Goal: Find specific page/section: Find specific page/section

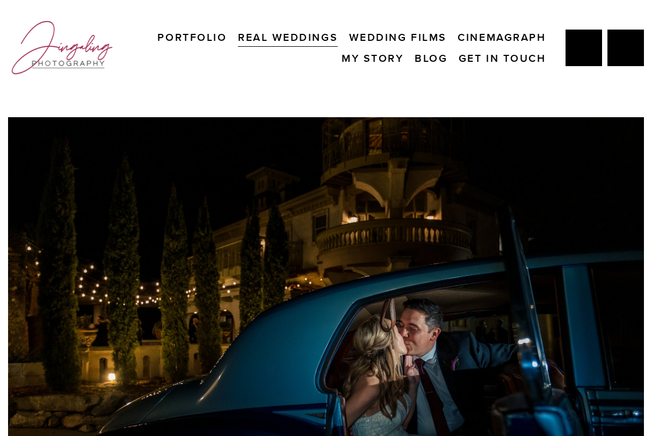
scroll to position [2, 0]
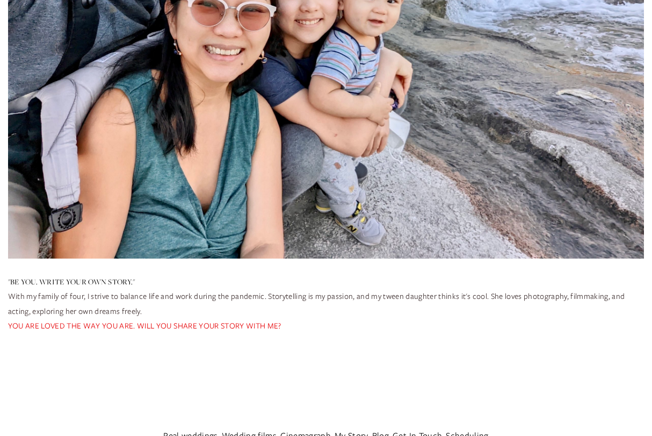
scroll to position [4370, 0]
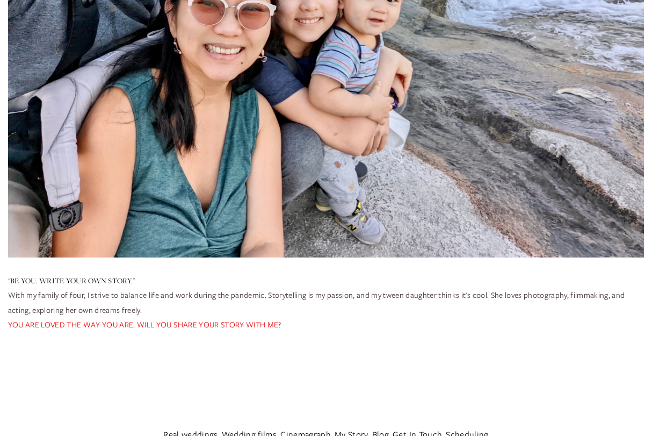
click at [199, 426] on link "Real weddings" at bounding box center [190, 434] width 54 height 17
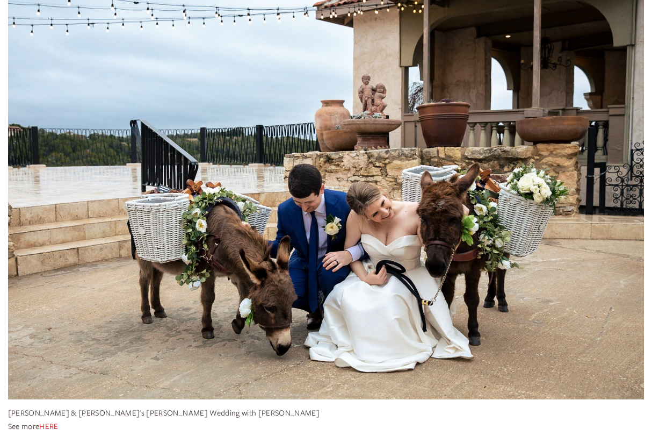
scroll to position [1580, 0]
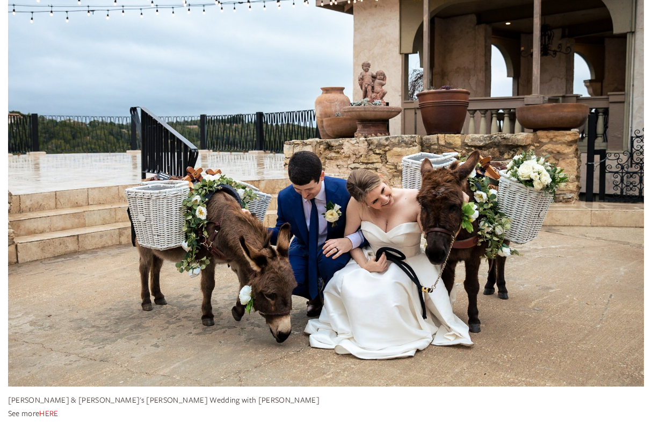
click at [55, 411] on link "HERE" at bounding box center [48, 413] width 19 height 10
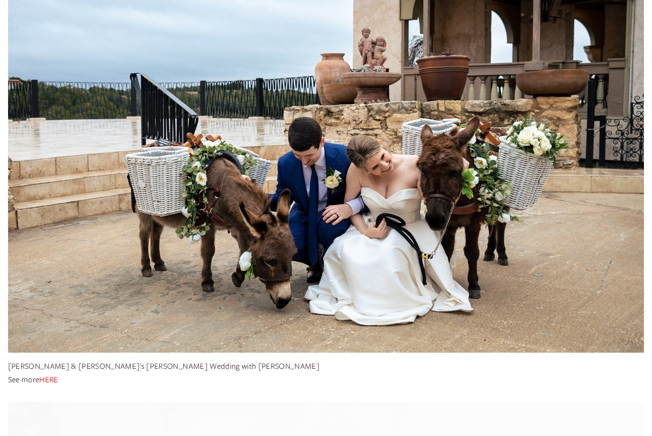
scroll to position [1108, 0]
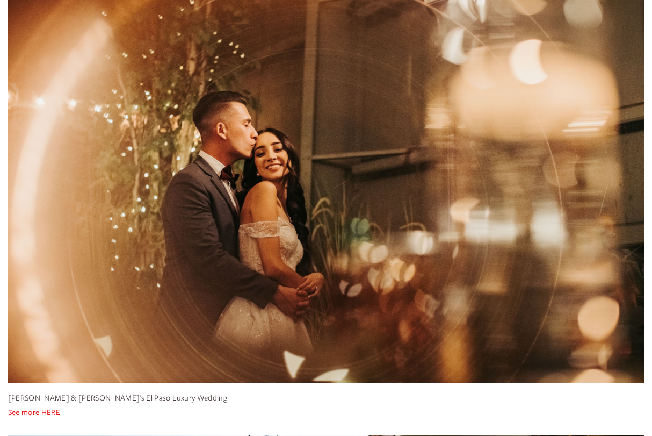
click at [28, 410] on link "See more HERE" at bounding box center [34, 412] width 52 height 10
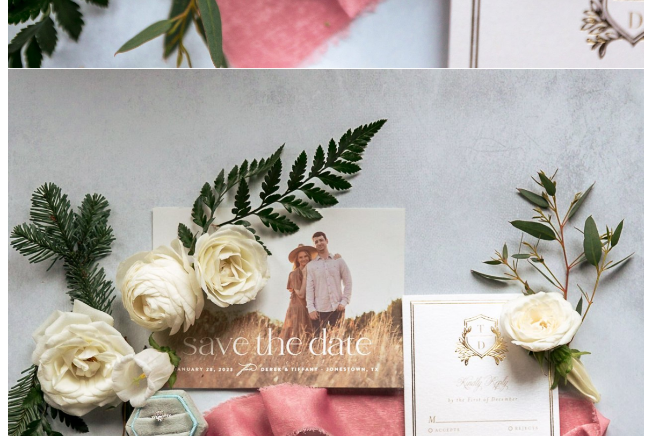
scroll to position [14028, 0]
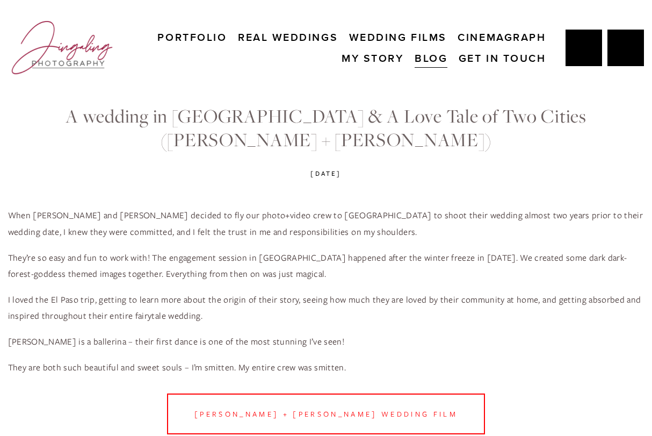
click at [494, 56] on link "Get In Touch" at bounding box center [503, 58] width 88 height 21
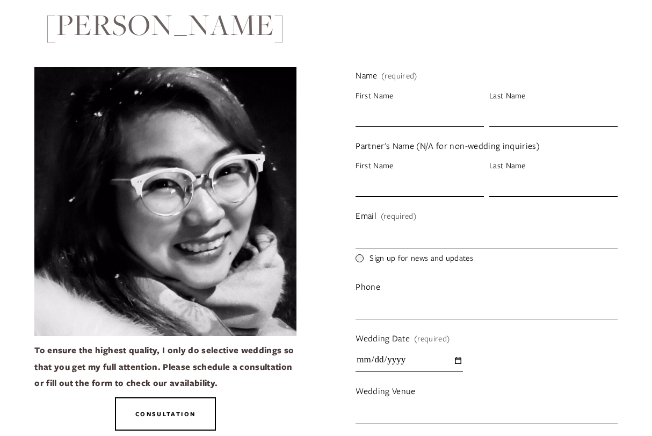
scroll to position [165, 0]
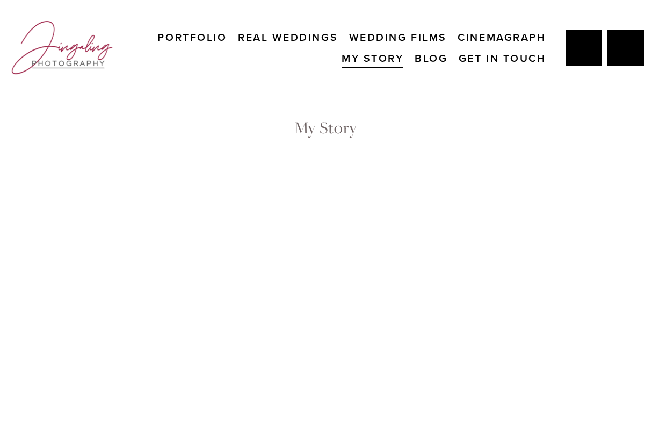
scroll to position [4366, 0]
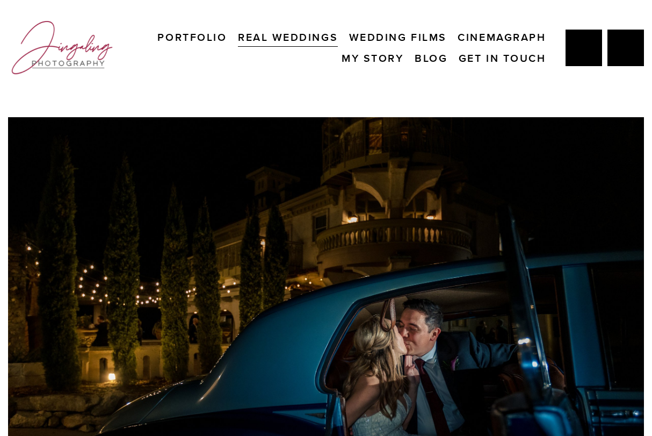
scroll to position [2, 0]
